Goal: Information Seeking & Learning: Find specific fact

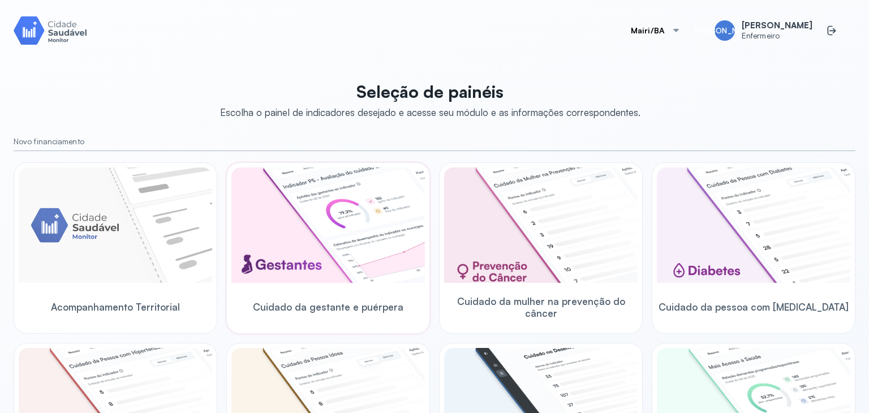
scroll to position [170, 0]
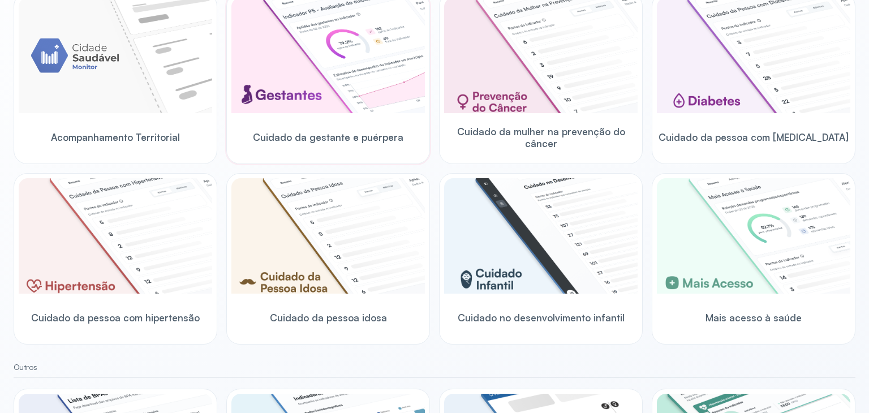
click at [299, 67] on img at bounding box center [328, 55] width 194 height 115
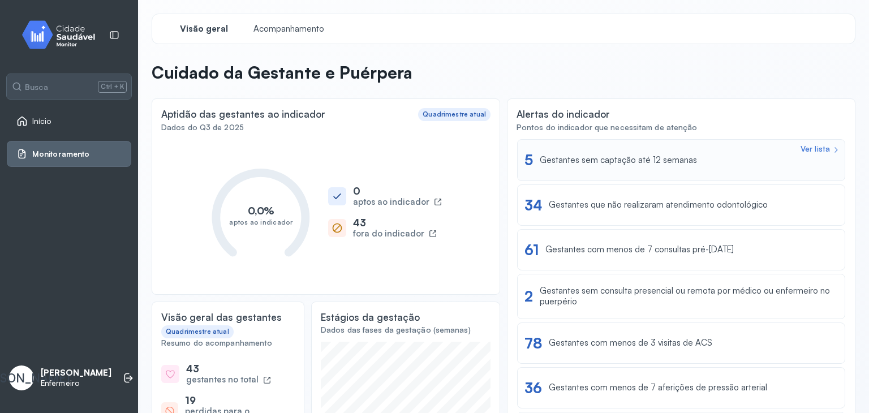
click at [603, 162] on div "Gestantes sem captação até 12 semanas" at bounding box center [618, 160] width 157 height 11
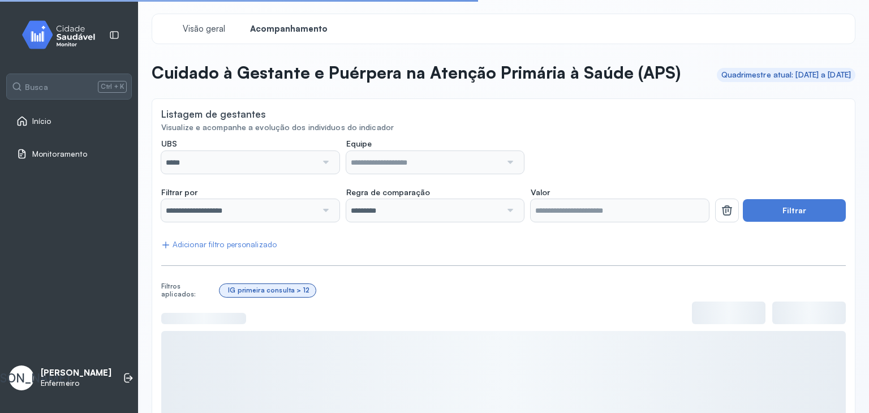
click at [320, 174] on div at bounding box center [325, 162] width 16 height 23
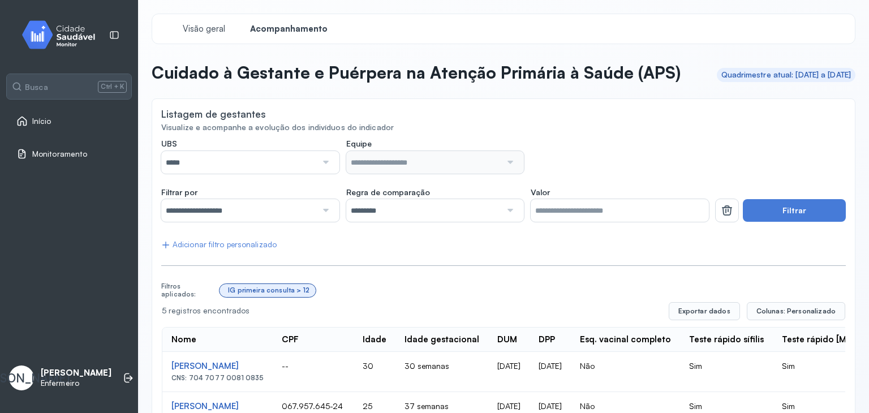
click at [335, 174] on div "*****" at bounding box center [250, 162] width 178 height 23
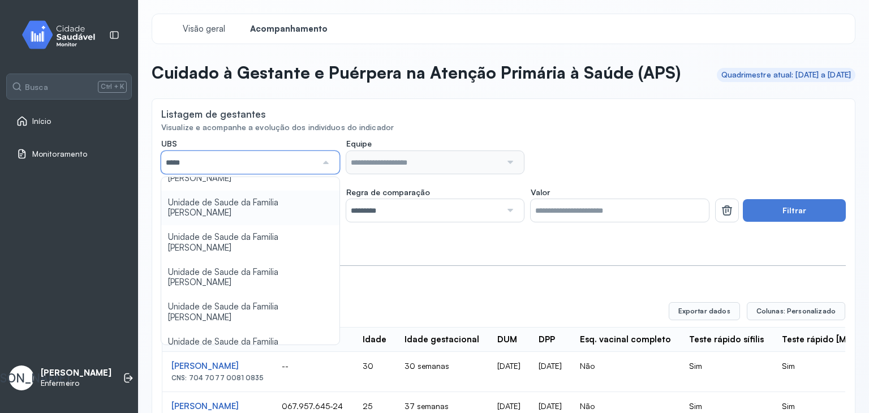
scroll to position [113, 0]
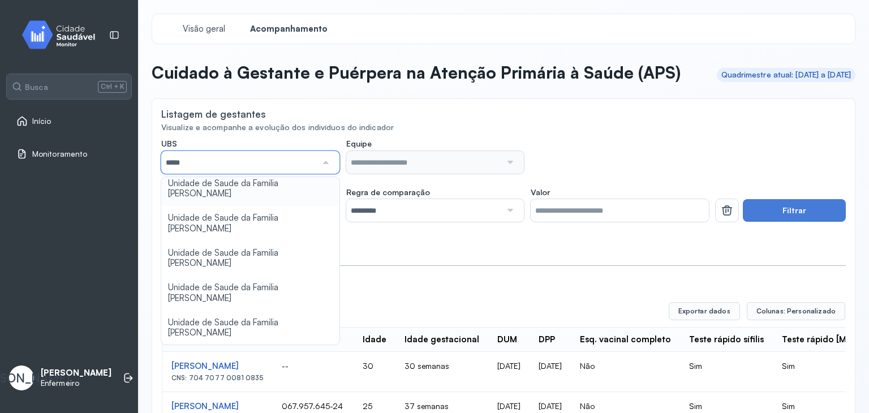
type input "*****"
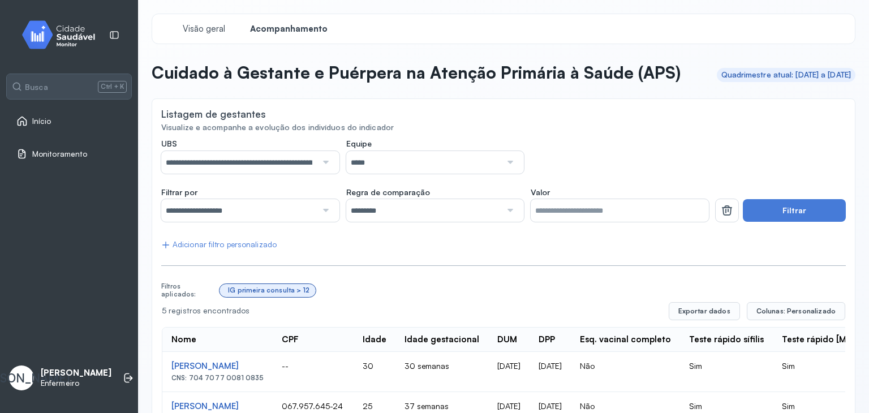
click at [274, 277] on div "**********" at bounding box center [503, 345] width 685 height 413
drag, startPoint x: 833, startPoint y: 236, endPoint x: 817, endPoint y: 230, distance: 16.8
click at [833, 222] on button "Filtrar" at bounding box center [794, 210] width 103 height 23
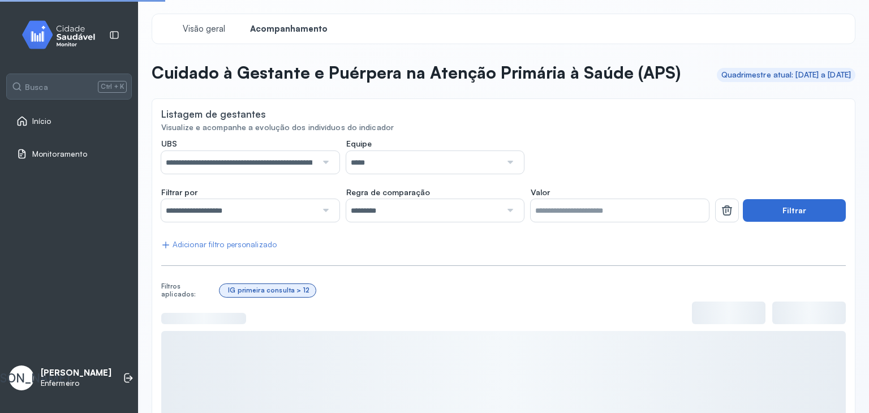
click at [808, 222] on button "Filtrar" at bounding box center [794, 210] width 103 height 23
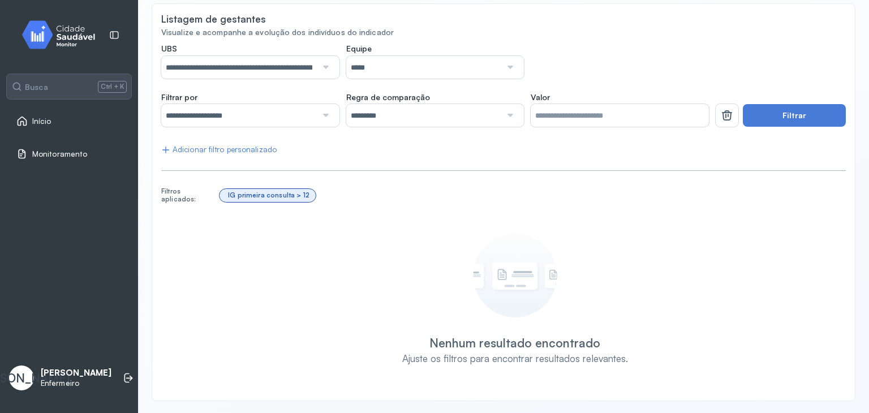
scroll to position [117, 0]
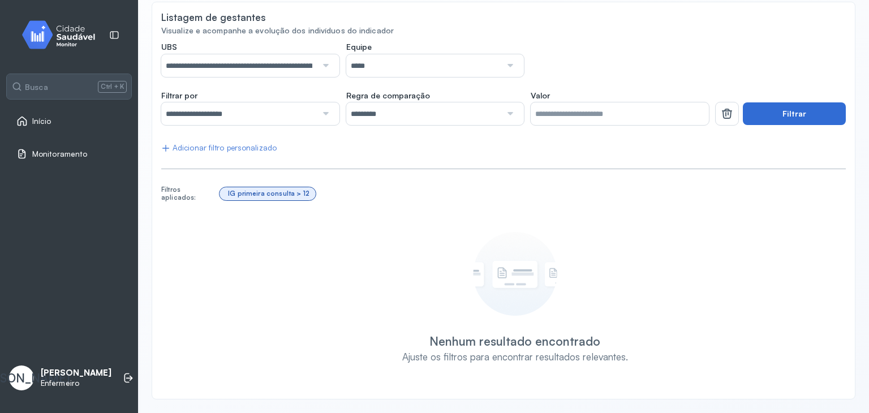
click at [784, 117] on button "Filtrar" at bounding box center [794, 113] width 103 height 23
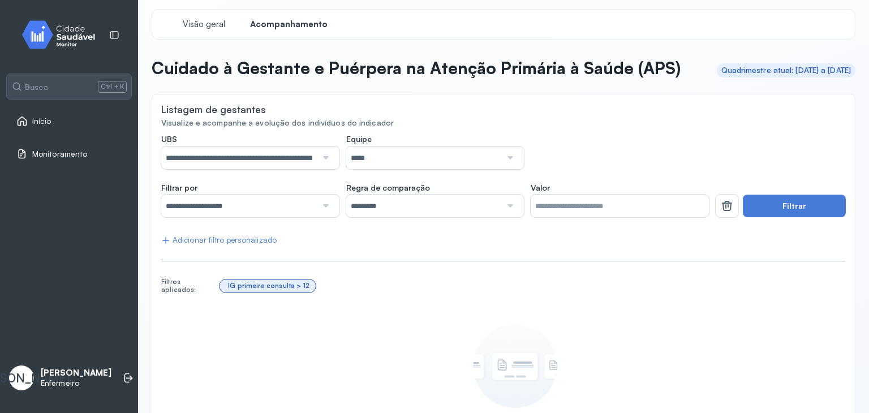
scroll to position [0, 0]
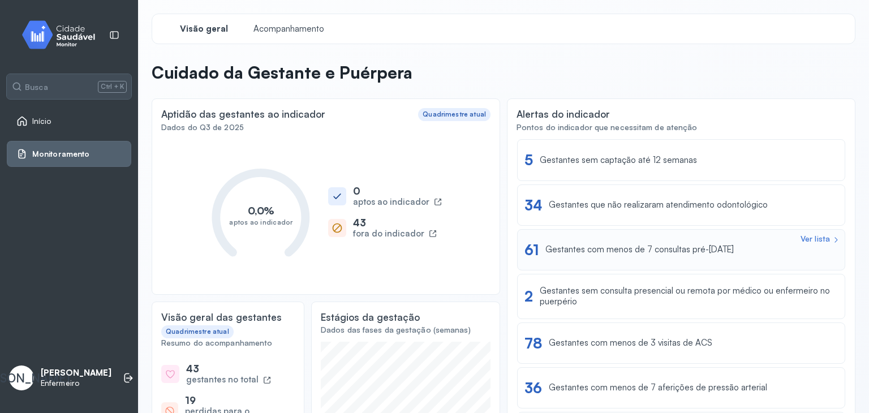
click at [672, 247] on div "Gestantes com menos de 7 consultas pré-[DATE]" at bounding box center [640, 249] width 188 height 11
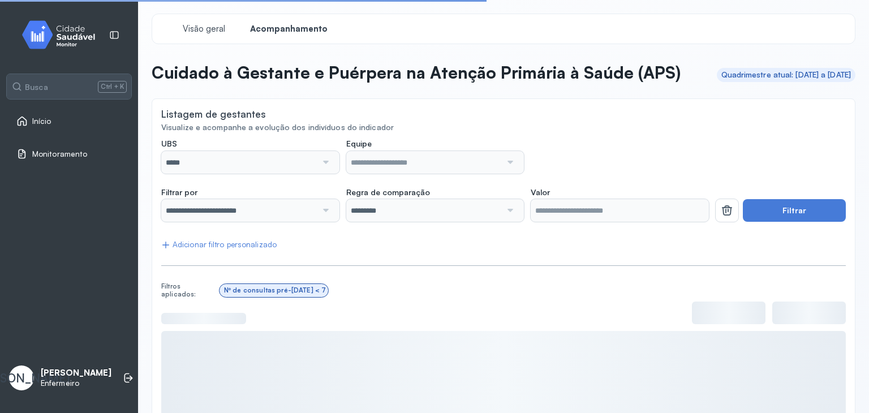
click at [323, 174] on div at bounding box center [325, 162] width 16 height 23
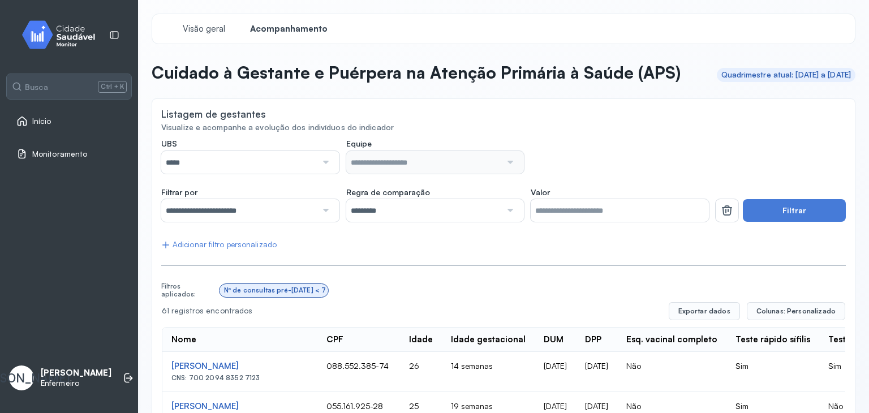
click at [323, 174] on div at bounding box center [325, 162] width 16 height 23
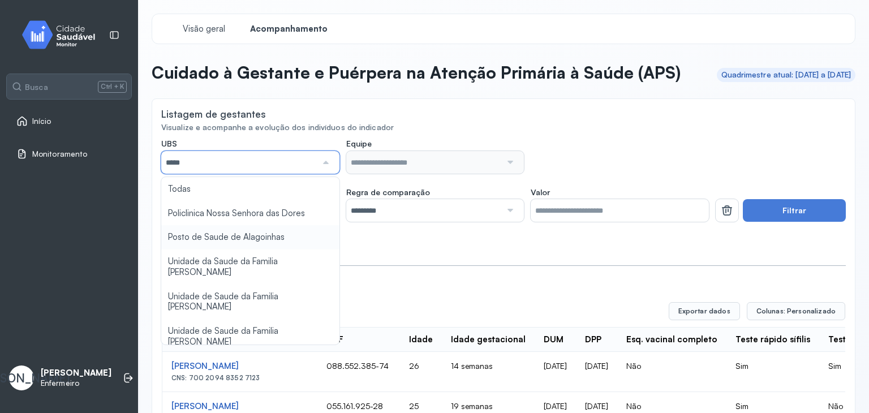
scroll to position [113, 0]
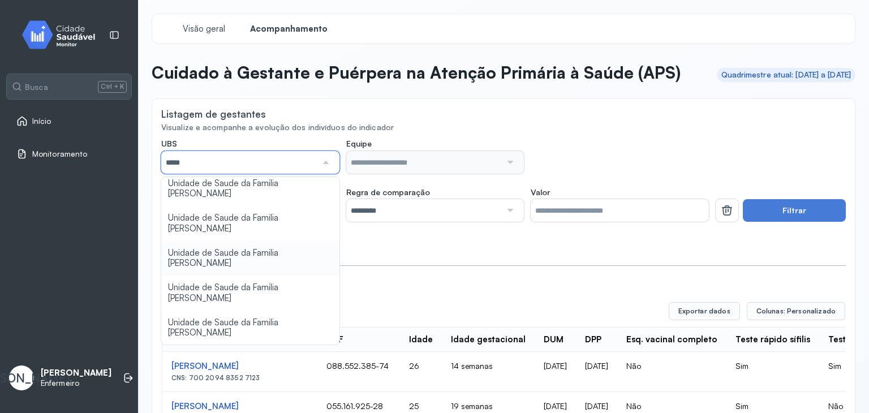
type input "*****"
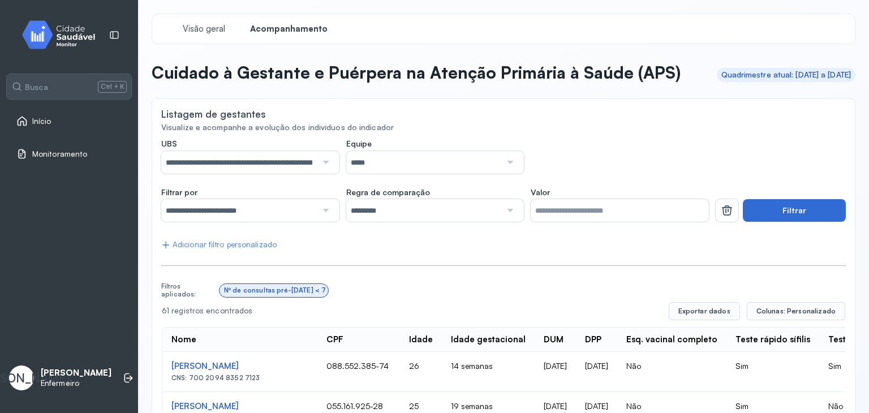
click at [781, 222] on button "Filtrar" at bounding box center [794, 210] width 103 height 23
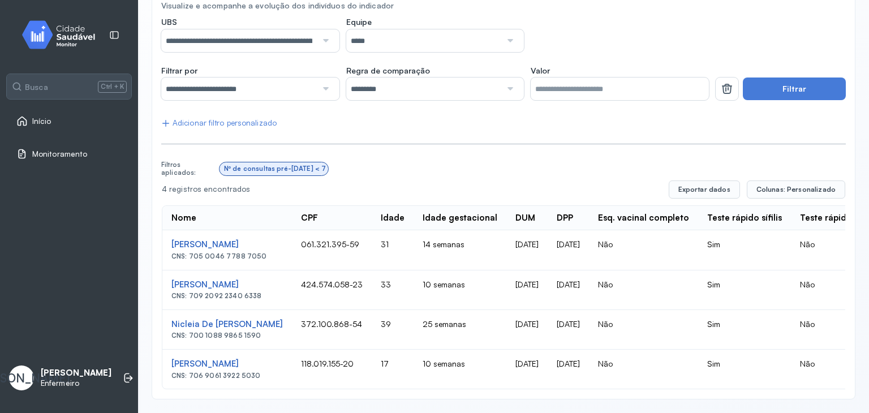
scroll to position [149, 0]
drag, startPoint x: 169, startPoint y: 264, endPoint x: 265, endPoint y: 278, distance: 96.6
click at [265, 278] on td "[PERSON_NAME] CNS: 709 2092 2340 6338" at bounding box center [227, 291] width 130 height 40
copy div "[PERSON_NAME]"
drag, startPoint x: 169, startPoint y: 303, endPoint x: 259, endPoint y: 319, distance: 91.3
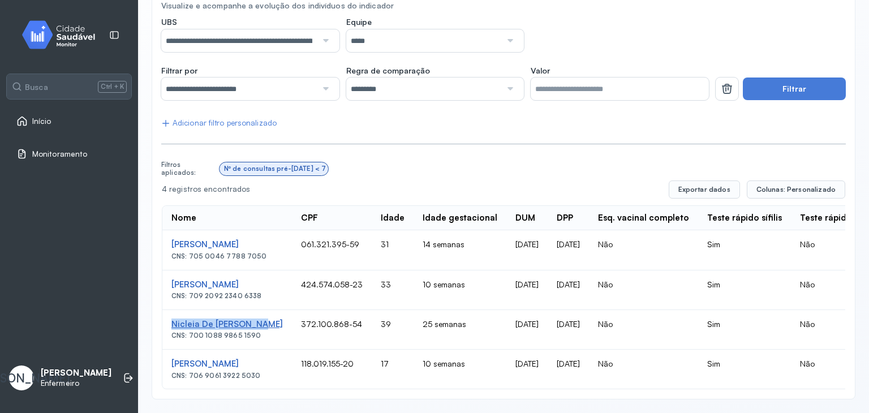
click at [253, 320] on td "[PERSON_NAME] CNS: 700 1088 9865 1590" at bounding box center [227, 330] width 130 height 40
drag, startPoint x: 259, startPoint y: 319, endPoint x: 174, endPoint y: 313, distance: 85.1
click at [174, 319] on div "Nicleia De [PERSON_NAME]" at bounding box center [226, 324] width 111 height 11
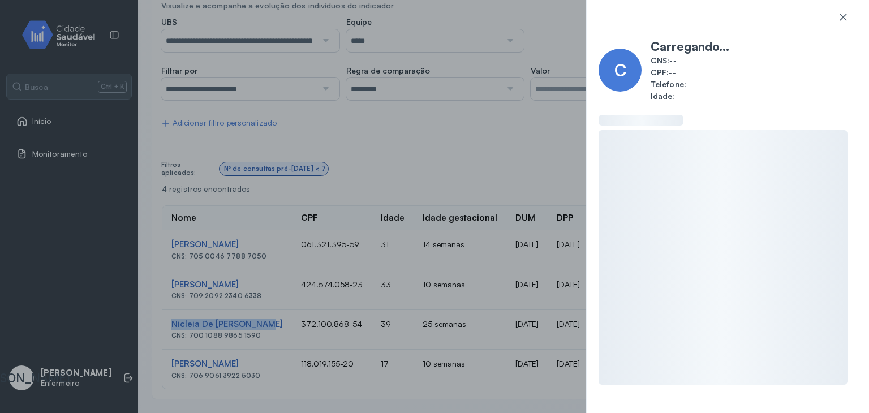
copy div "Nicleia De [PERSON_NAME]"
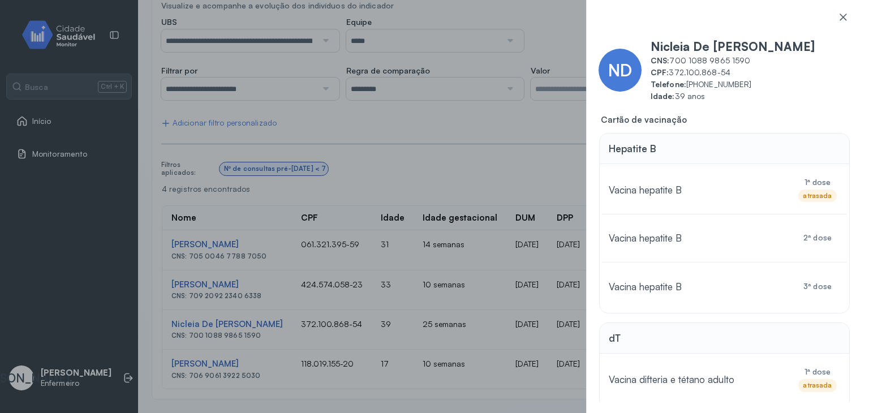
click at [499, 153] on div "ND Nicleia De [PERSON_NAME] CNS: 700 1088 9865 1590 CPF: 372.100.868-54 Telefon…" at bounding box center [434, 206] width 869 height 413
drag, startPoint x: 576, startPoint y: 18, endPoint x: 691, endPoint y: 60, distance: 122.3
click at [580, 20] on div "ND Nicleia De [PERSON_NAME] CNS: 700 1088 9865 1590 CPF: 372.100.868-54 Telefon…" at bounding box center [434, 206] width 869 height 413
click at [844, 15] on icon at bounding box center [843, 16] width 11 height 11
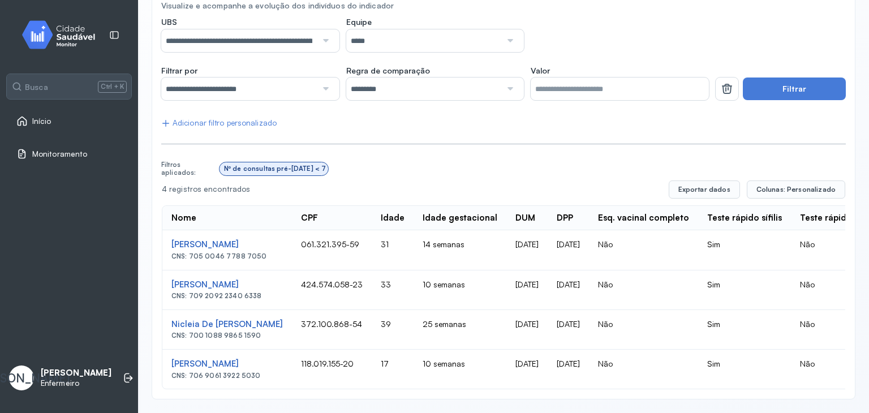
scroll to position [0, 0]
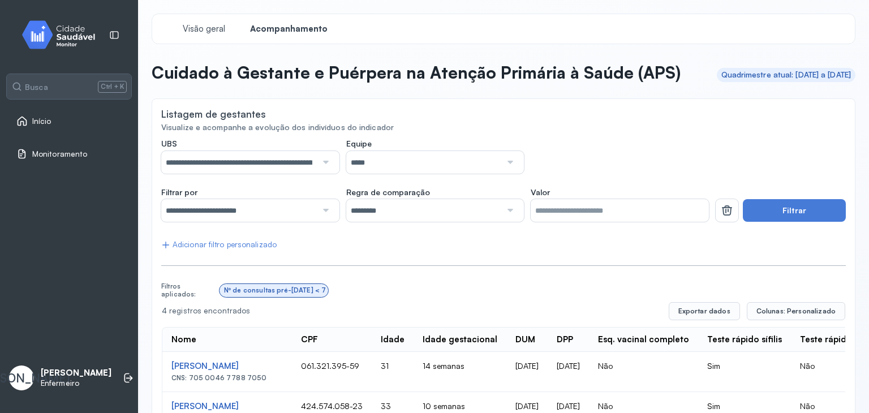
click at [35, 121] on span "Início" at bounding box center [41, 122] width 19 height 10
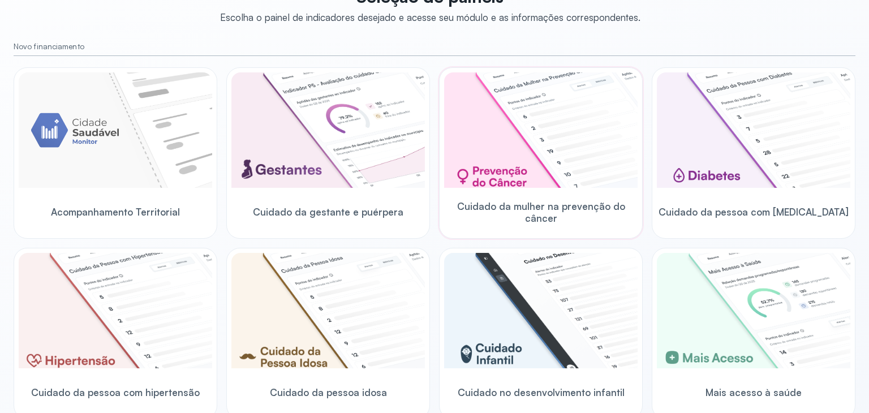
scroll to position [113, 0]
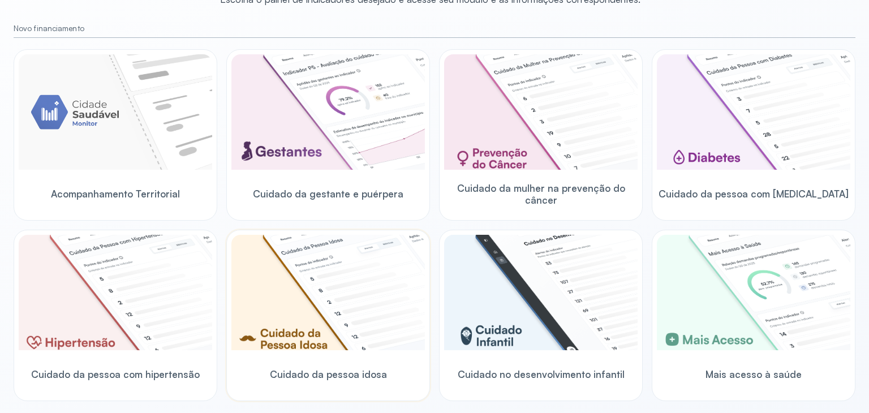
click at [374, 285] on img at bounding box center [328, 292] width 194 height 115
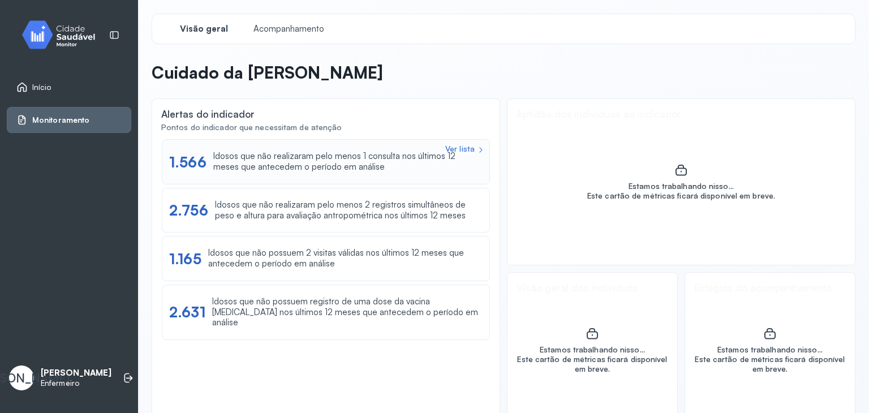
click at [321, 174] on div "Ver lista 1.566 Idosos que não realizaram pelo menos 1 consulta nos últimos 12 …" at bounding box center [326, 161] width 328 height 45
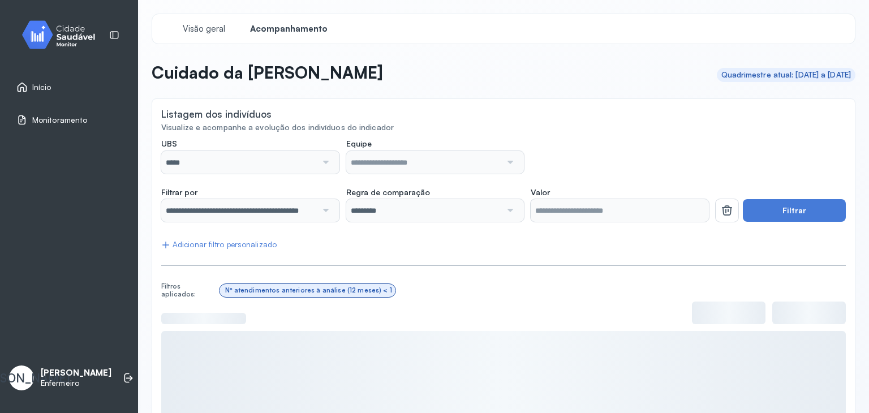
click at [320, 161] on div at bounding box center [325, 162] width 16 height 23
click at [327, 164] on div at bounding box center [325, 162] width 16 height 23
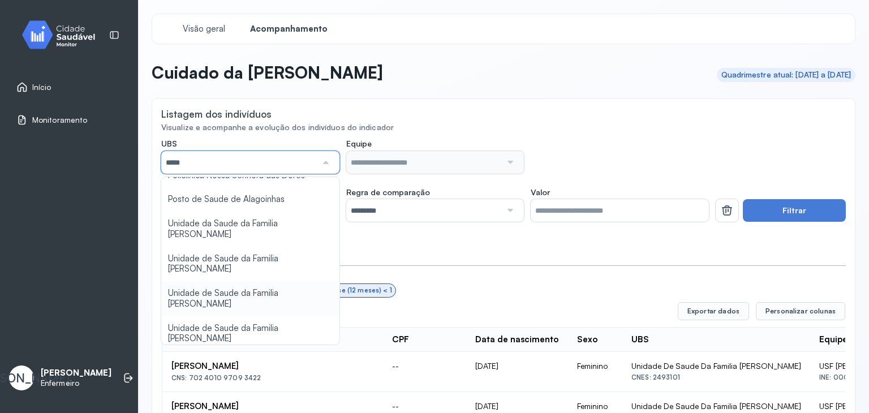
scroll to position [57, 0]
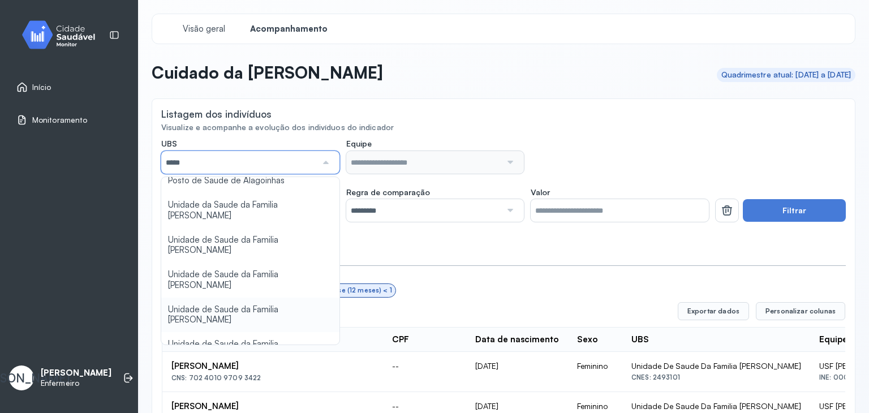
type input "*****"
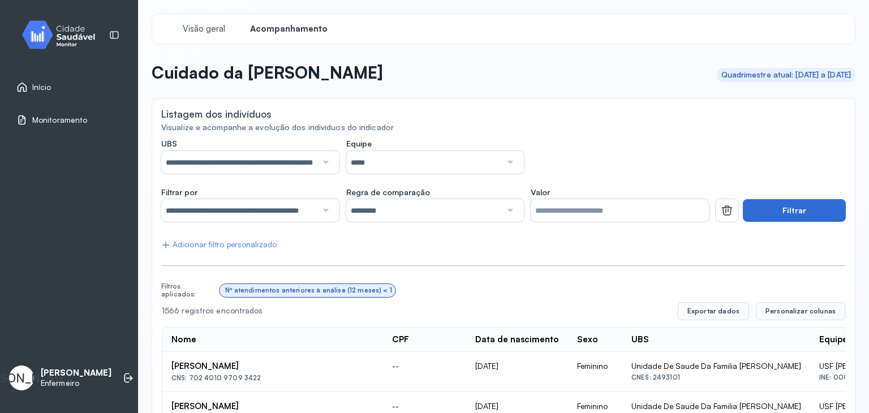
click at [758, 207] on button "Filtrar" at bounding box center [794, 210] width 103 height 23
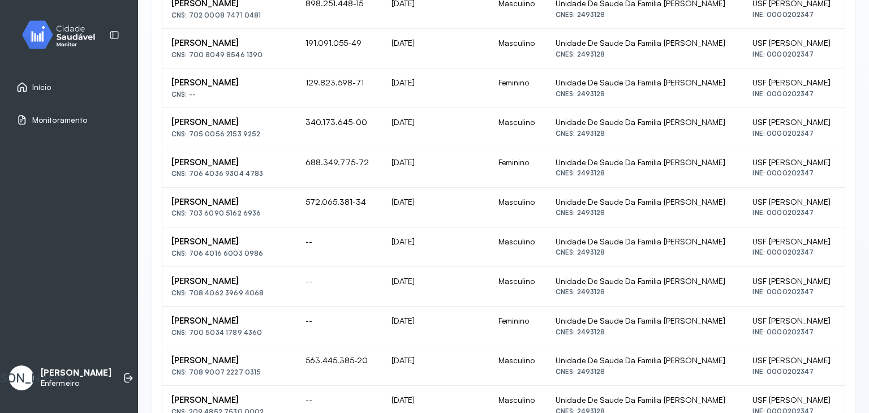
scroll to position [566, 0]
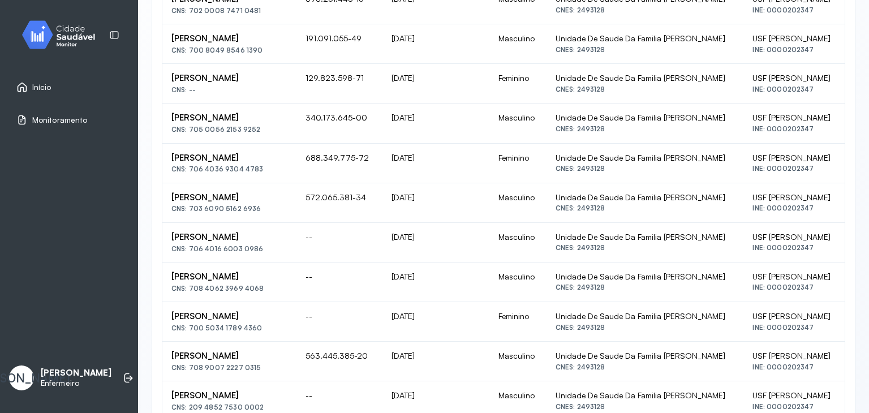
drag, startPoint x: 173, startPoint y: 237, endPoint x: 271, endPoint y: 241, distance: 98.0
click at [271, 241] on div "[PERSON_NAME] CNS: 706 4016 6003 0986" at bounding box center [229, 242] width 116 height 21
copy div "[PERSON_NAME]"
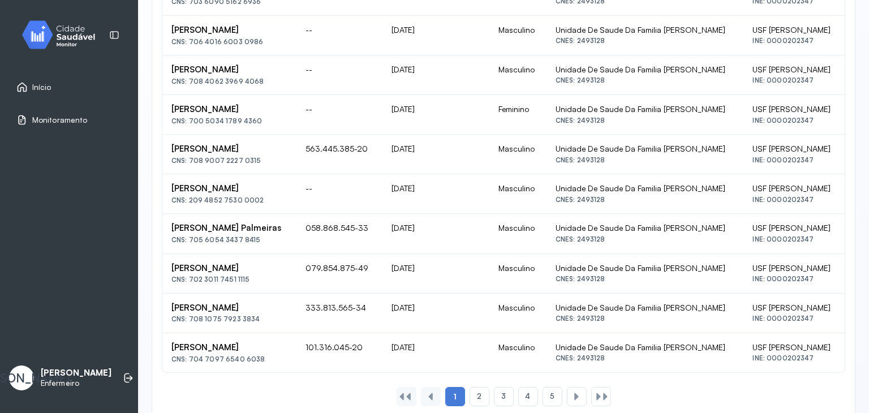
scroll to position [795, 0]
